Goal: Information Seeking & Learning: Learn about a topic

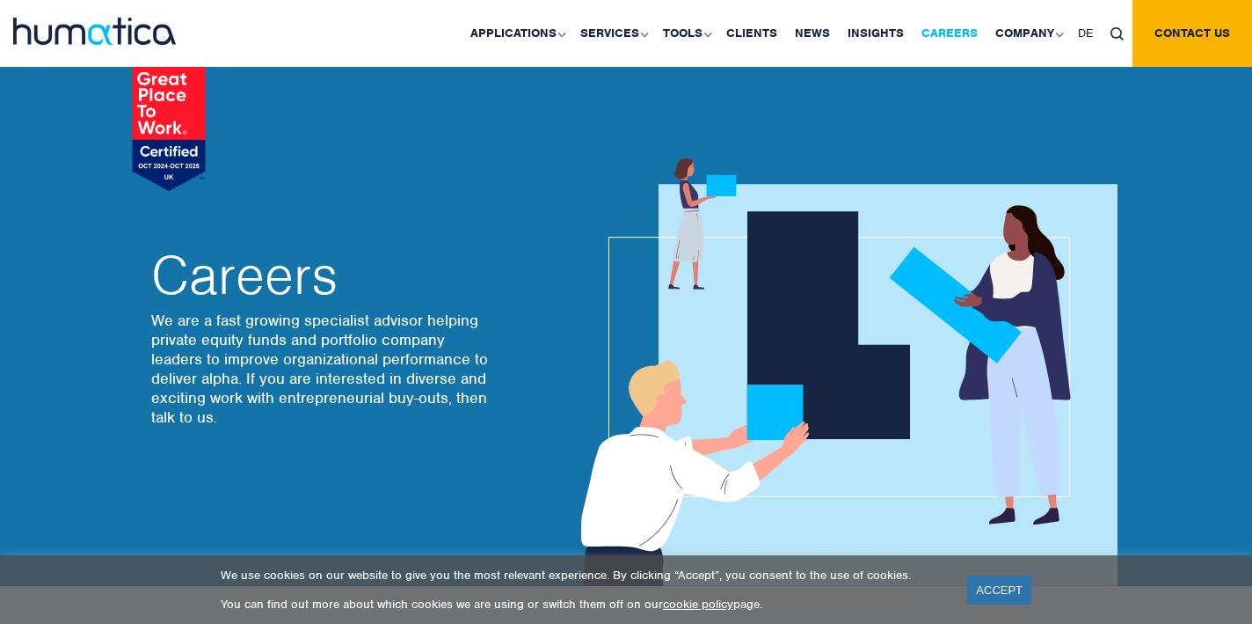
click at [927, 37] on link "Careers" at bounding box center [950, 33] width 74 height 67
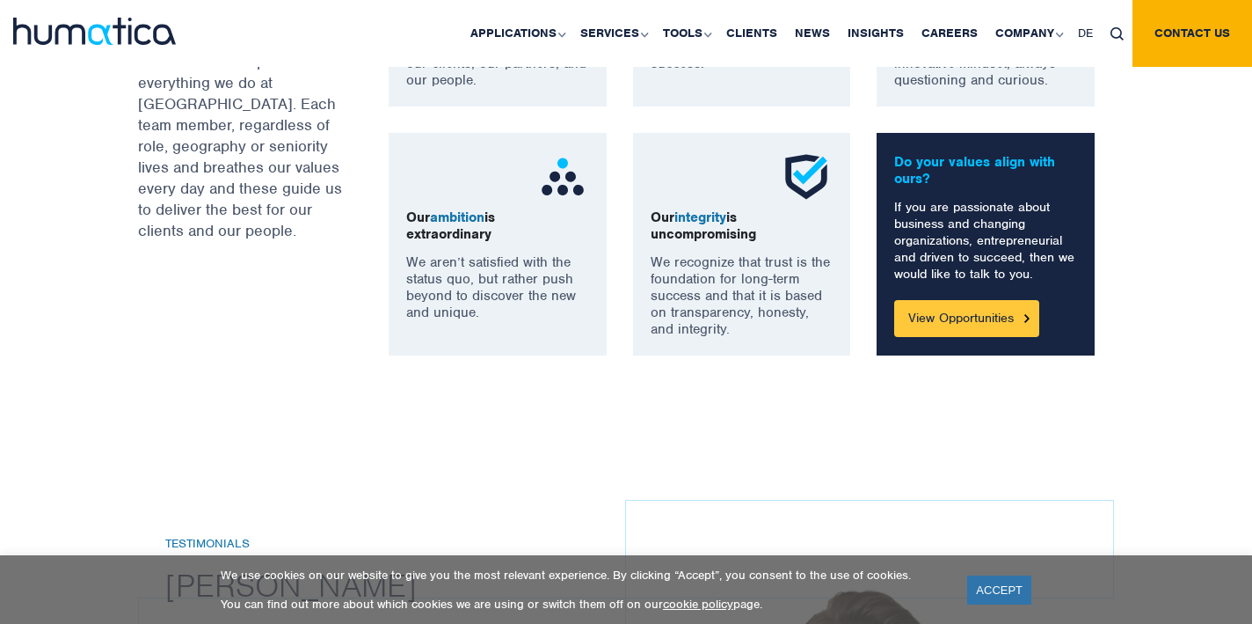
click at [980, 312] on link "View Opportunities" at bounding box center [966, 318] width 145 height 37
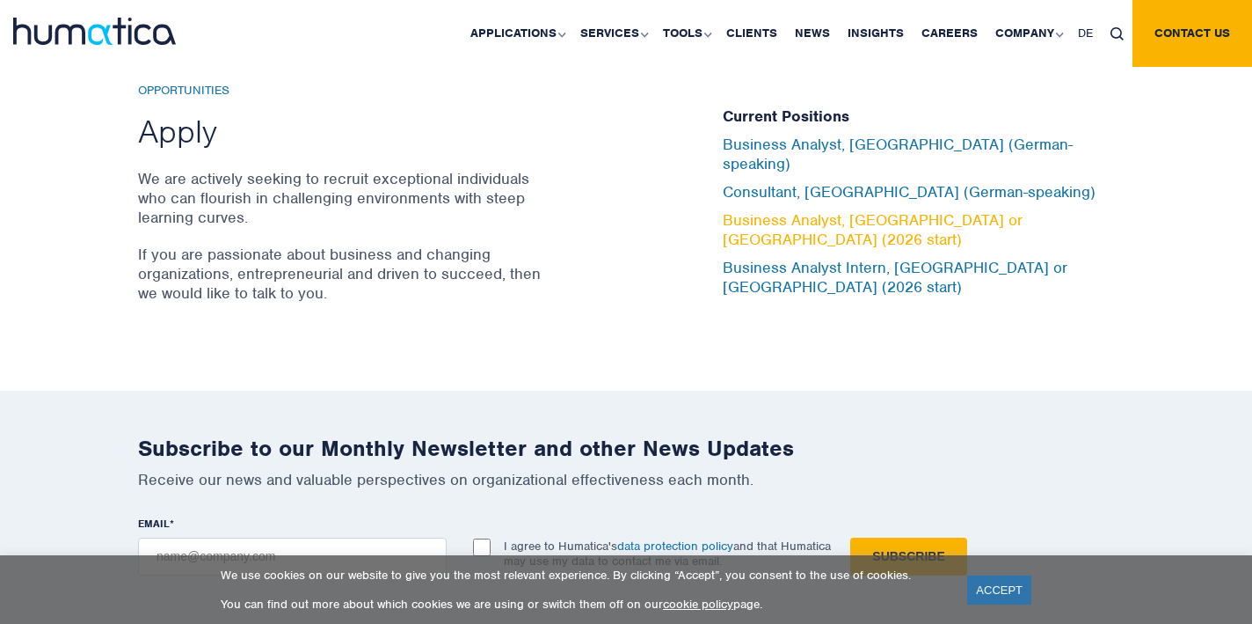
click at [966, 222] on link "Business Analyst, [GEOGRAPHIC_DATA] or [GEOGRAPHIC_DATA] (2026 start)" at bounding box center [873, 229] width 300 height 39
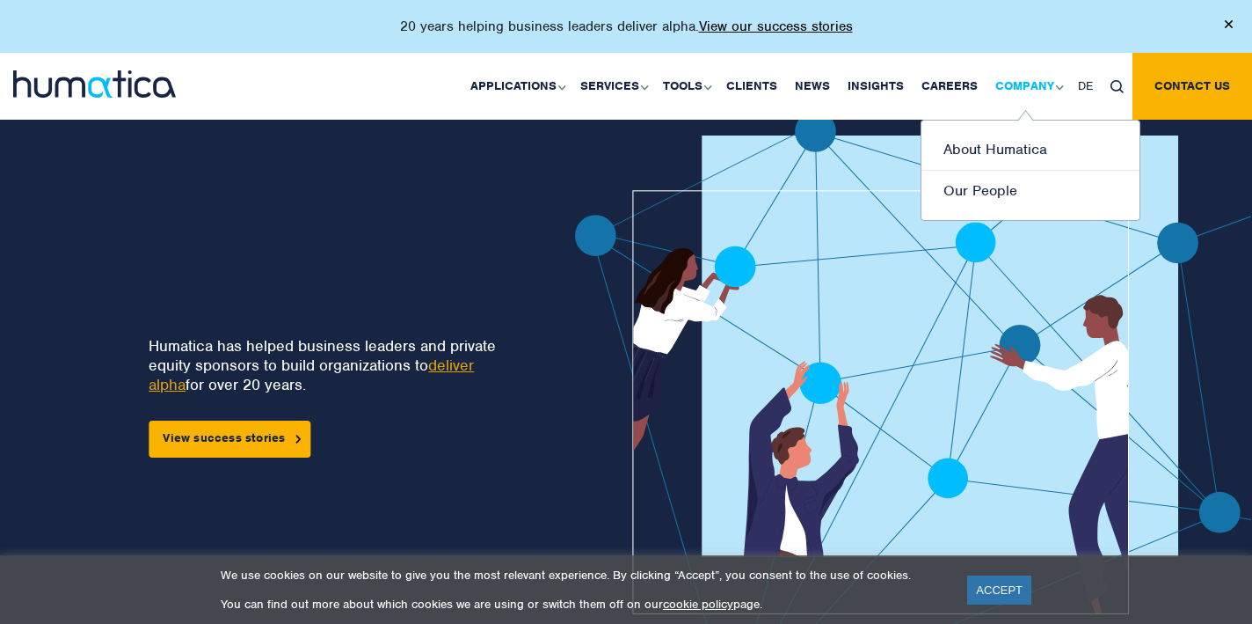
click at [1028, 82] on link "Company" at bounding box center [1028, 86] width 83 height 67
click at [1020, 140] on link "About Humatica" at bounding box center [1031, 149] width 218 height 41
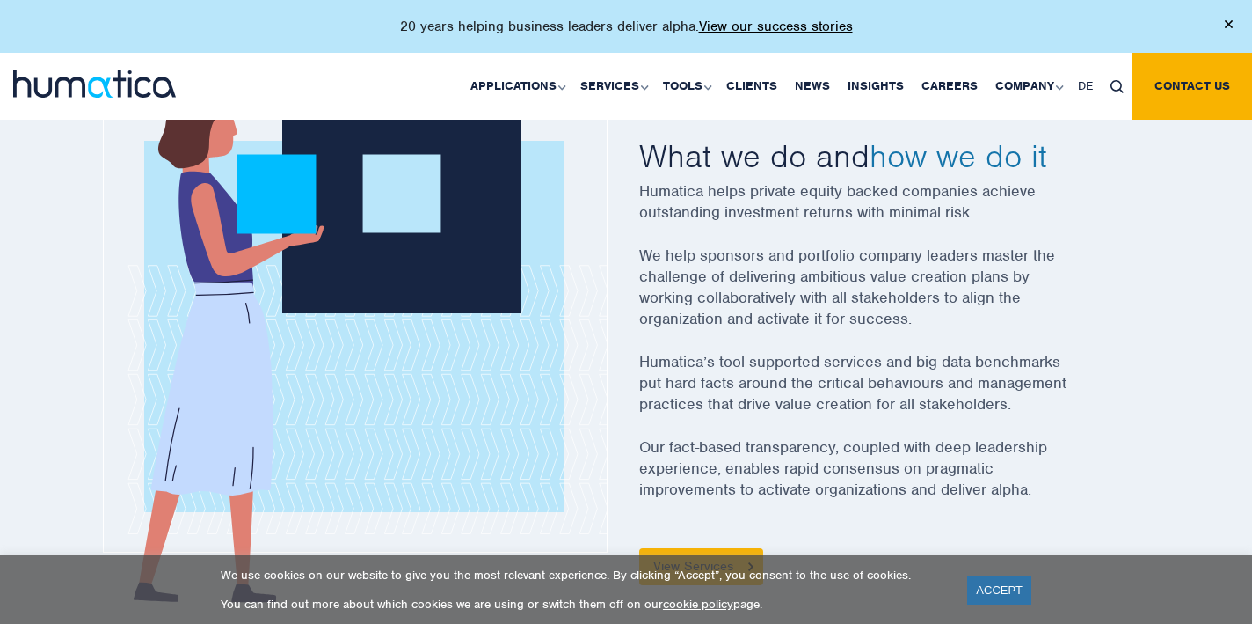
scroll to position [632, 0]
